Goal: Information Seeking & Learning: Learn about a topic

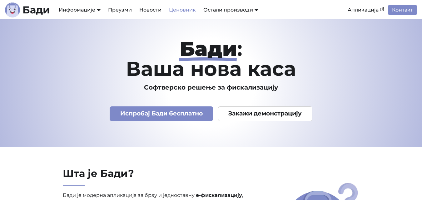
click at [174, 9] on link "Ценовник" at bounding box center [182, 10] width 34 height 11
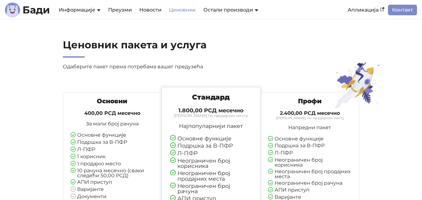
scroll to position [63, 0]
